Goal: Task Accomplishment & Management: Manage account settings

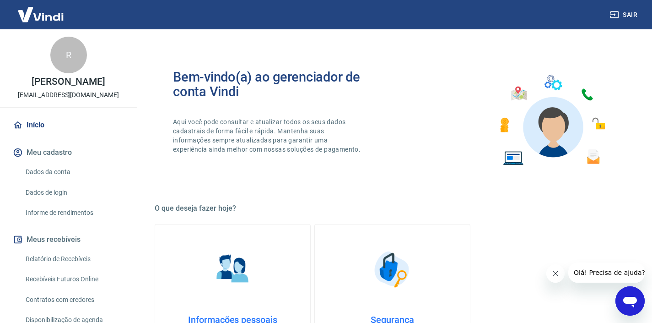
click at [26, 11] on img at bounding box center [41, 14] width 60 height 28
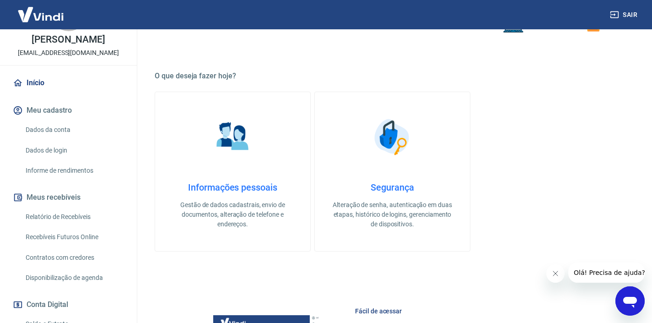
scroll to position [50, 0]
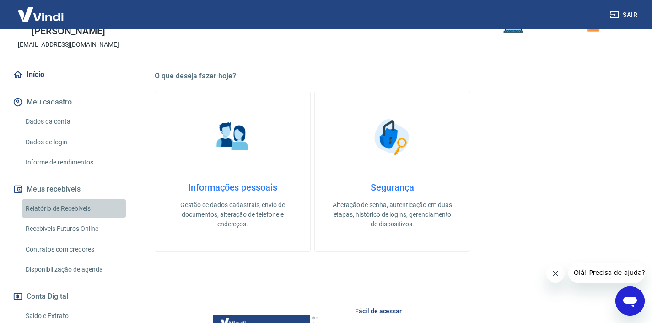
click at [88, 207] on link "Relatório de Recebíveis" at bounding box center [74, 208] width 104 height 19
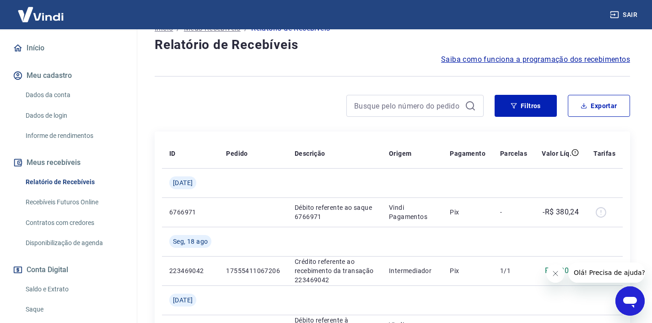
scroll to position [115, 0]
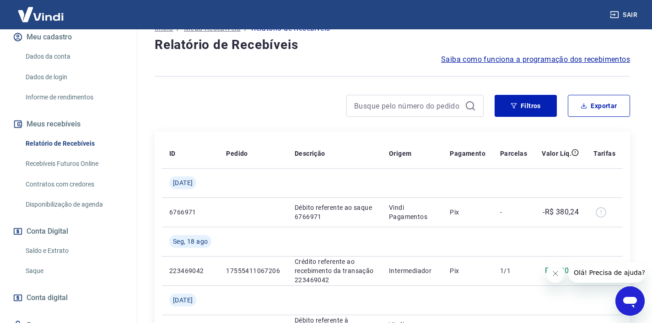
click at [57, 268] on link "Saque" at bounding box center [74, 270] width 104 height 19
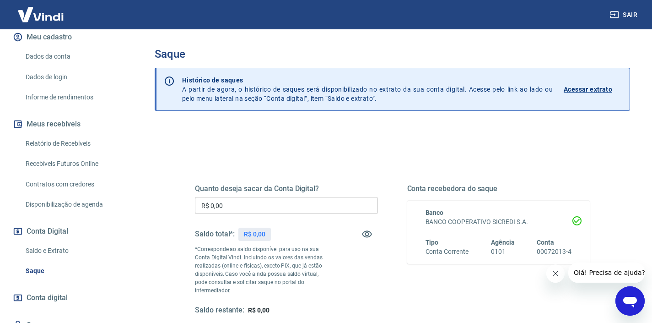
click at [52, 1] on img at bounding box center [41, 14] width 60 height 28
